Goal: Navigation & Orientation: Find specific page/section

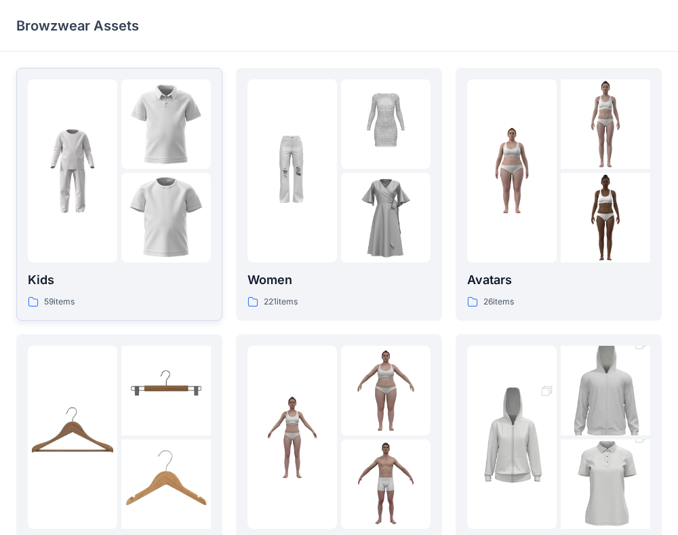
click at [102, 218] on div at bounding box center [72, 170] width 89 height 183
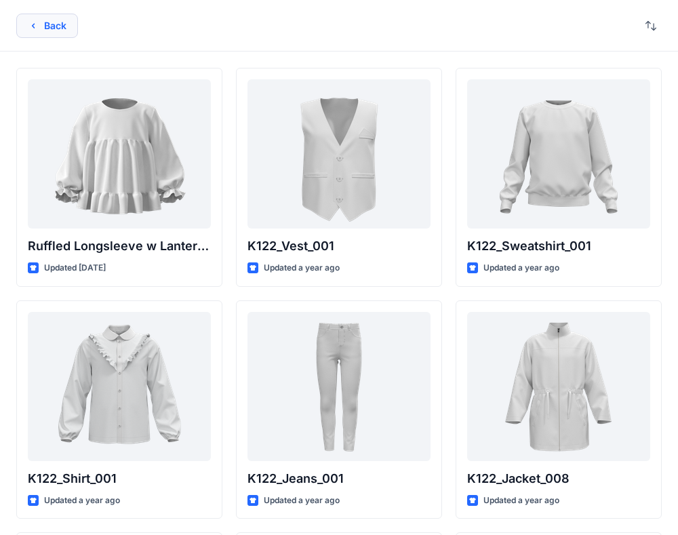
click at [40, 29] on button "Back" at bounding box center [47, 26] width 62 height 24
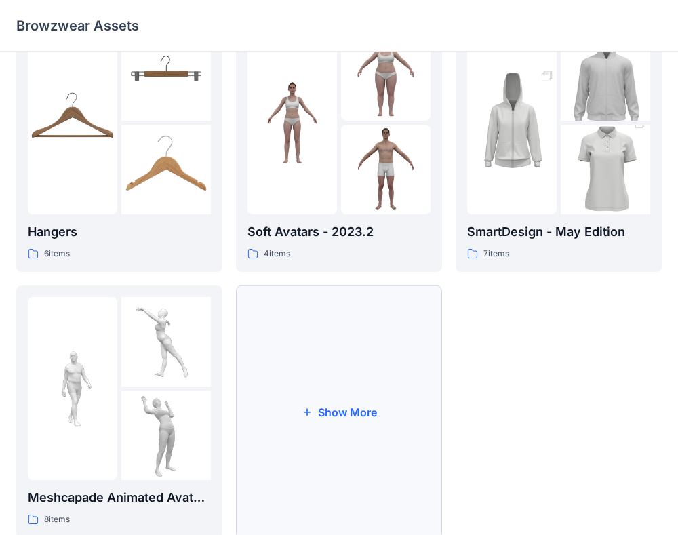
scroll to position [321, 0]
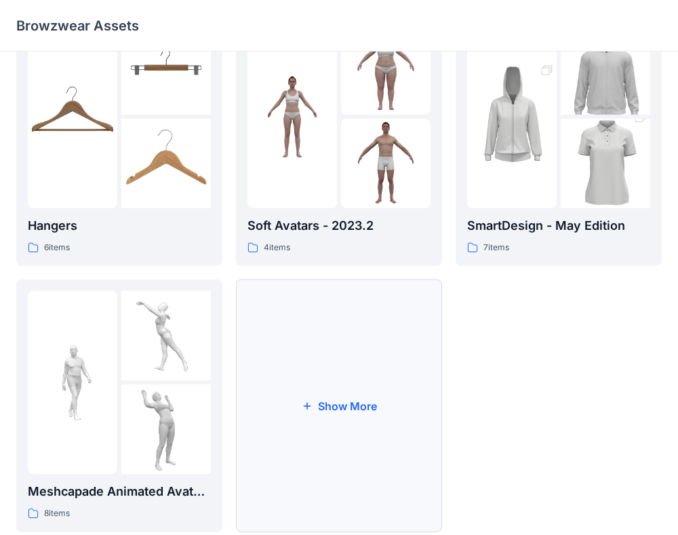
click at [329, 378] on button "Show More" at bounding box center [339, 405] width 206 height 253
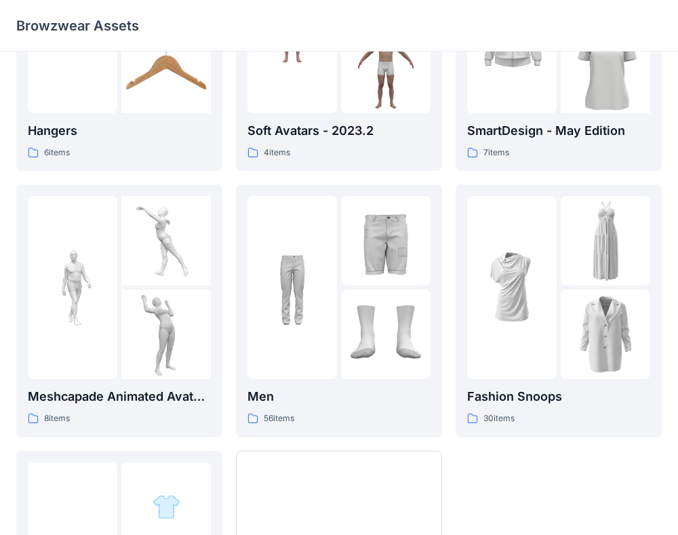
scroll to position [418, 0]
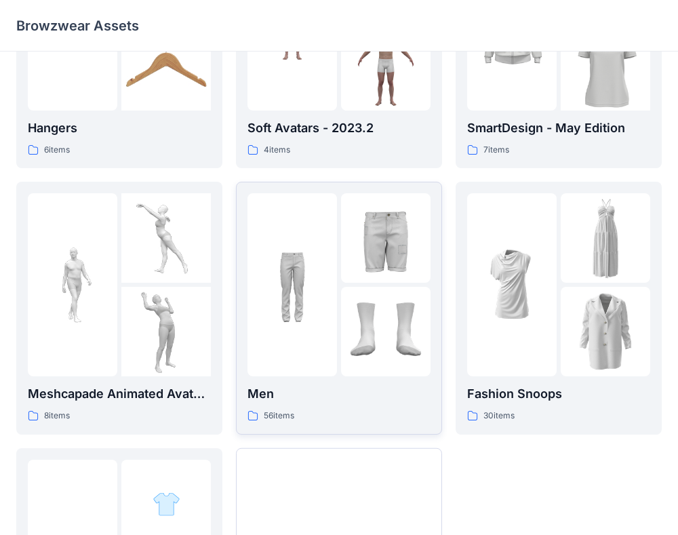
click at [321, 330] on div at bounding box center [291, 284] width 89 height 183
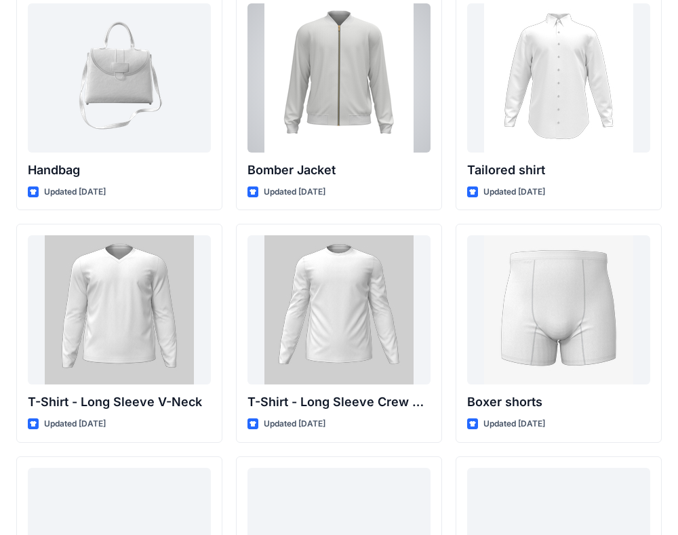
scroll to position [782, 0]
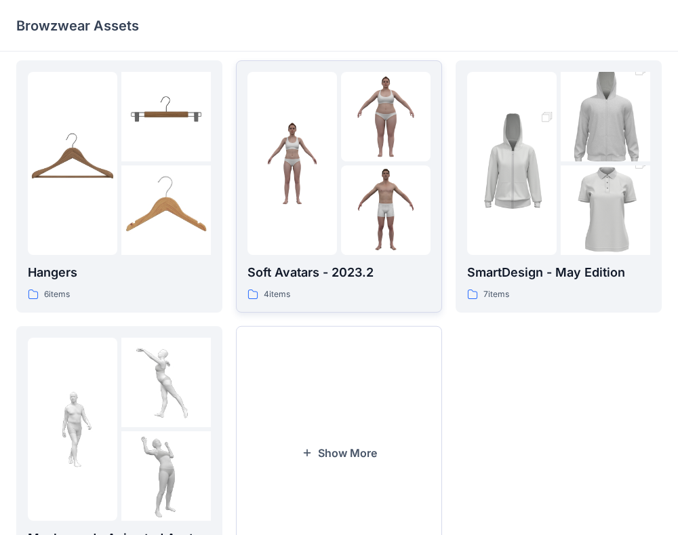
scroll to position [355, 0]
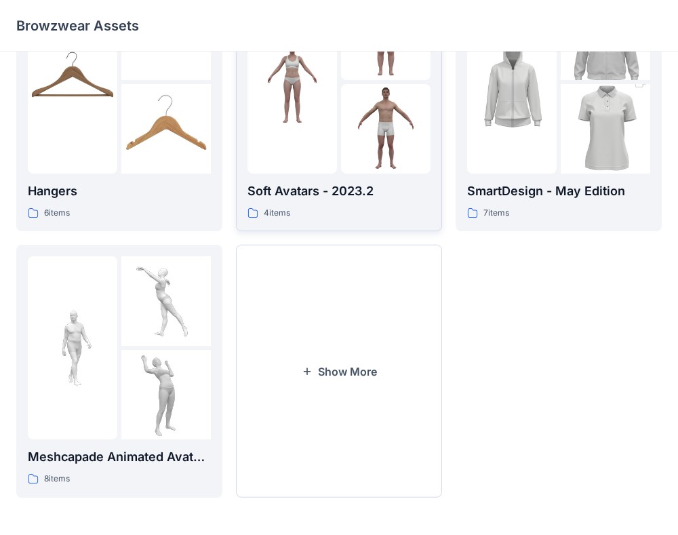
click at [362, 380] on button "Show More" at bounding box center [339, 371] width 206 height 253
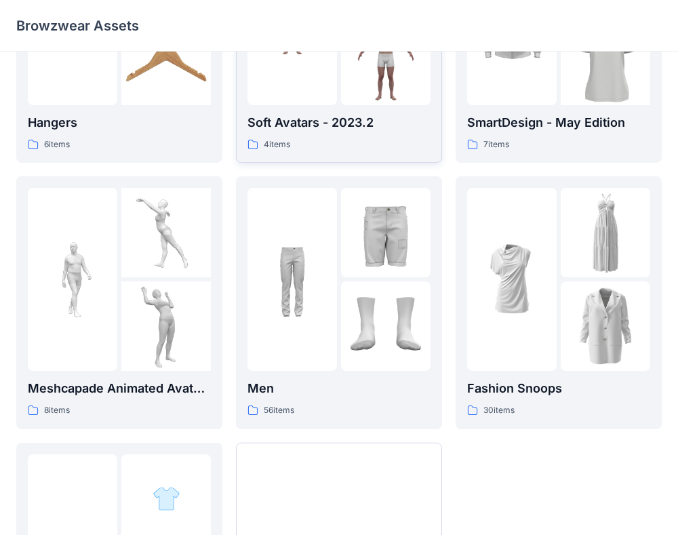
scroll to position [435, 0]
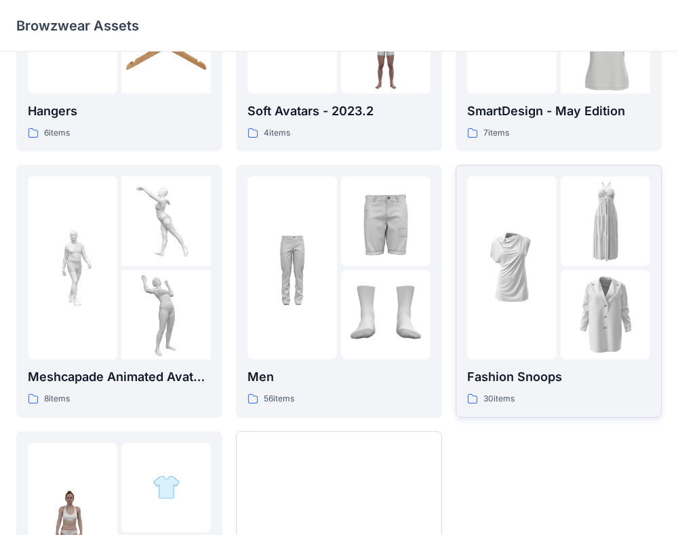
click at [487, 340] on div at bounding box center [511, 267] width 89 height 183
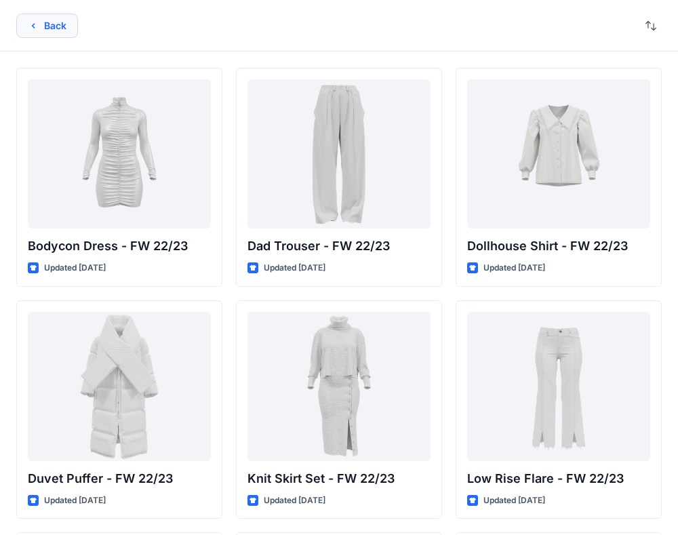
click at [48, 26] on button "Back" at bounding box center [47, 26] width 62 height 24
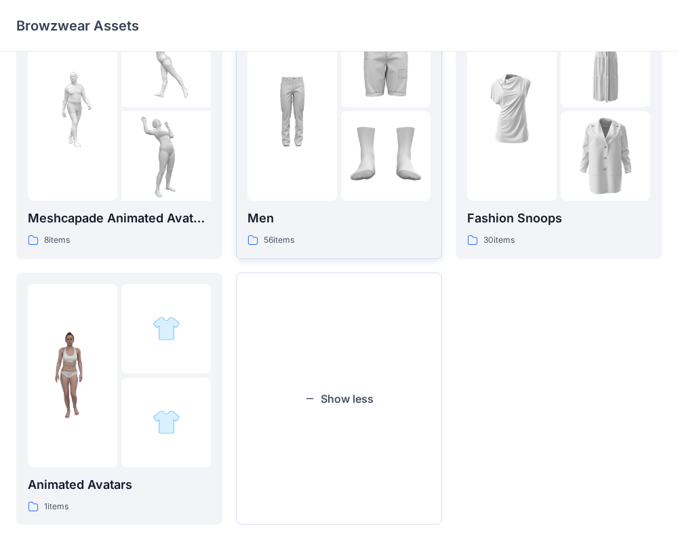
scroll to position [584, 0]
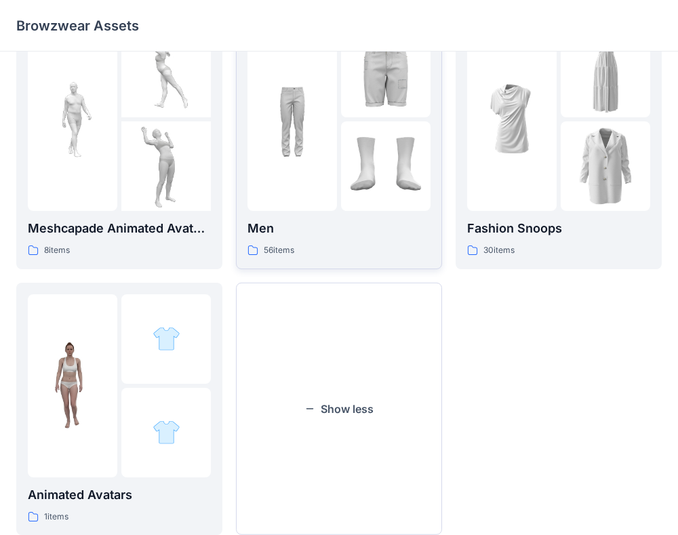
click at [305, 226] on p "Men" at bounding box center [338, 228] width 183 height 19
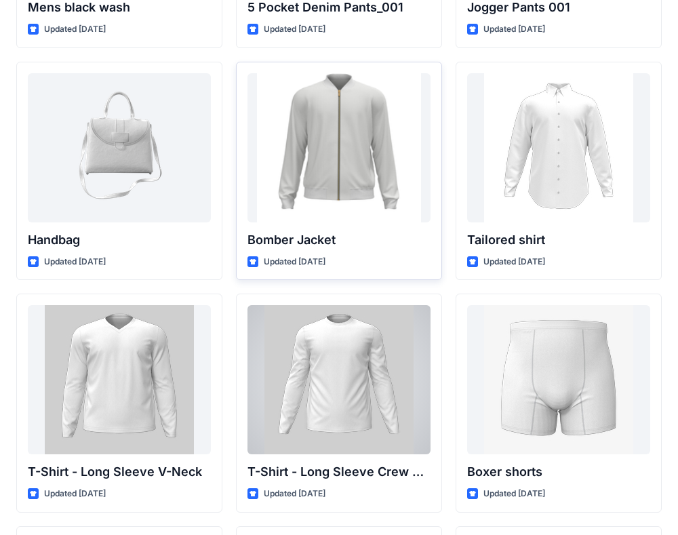
scroll to position [668, 0]
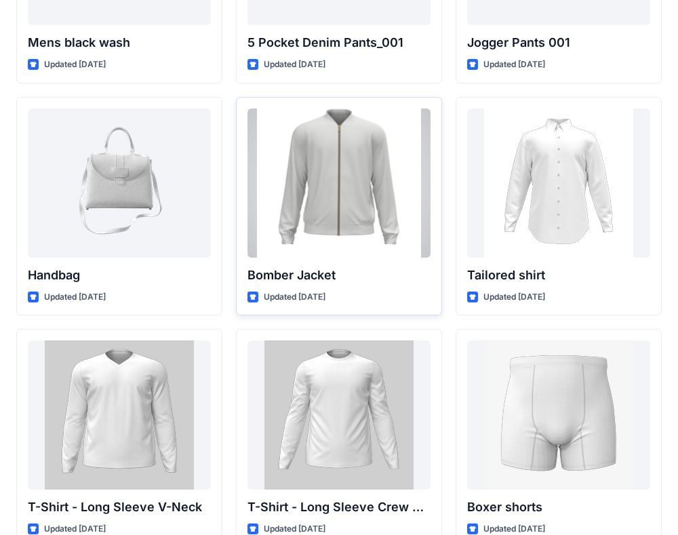
click at [329, 202] on div at bounding box center [338, 182] width 183 height 149
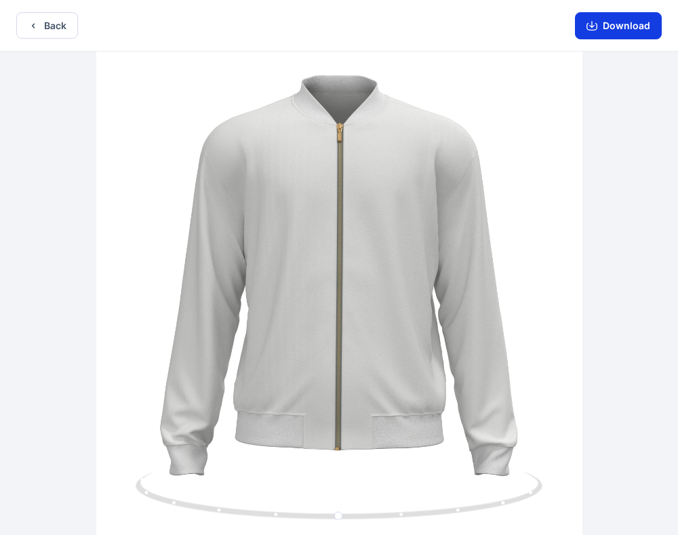
click at [643, 22] on button "Download" at bounding box center [618, 25] width 87 height 27
click at [593, 30] on icon "button" at bounding box center [591, 26] width 11 height 7
